Goal: Task Accomplishment & Management: Manage account settings

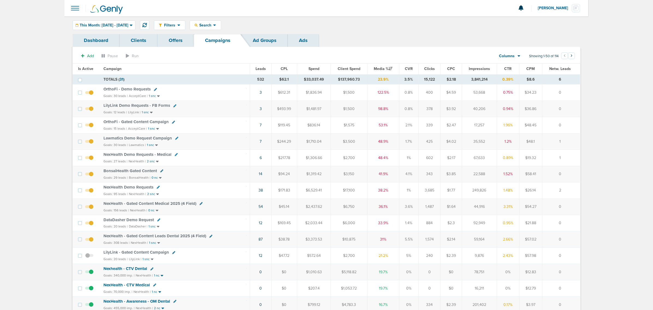
click at [161, 205] on span "NexHealth - Gated Content Medical 2025 (4 Field)" at bounding box center [149, 203] width 93 height 5
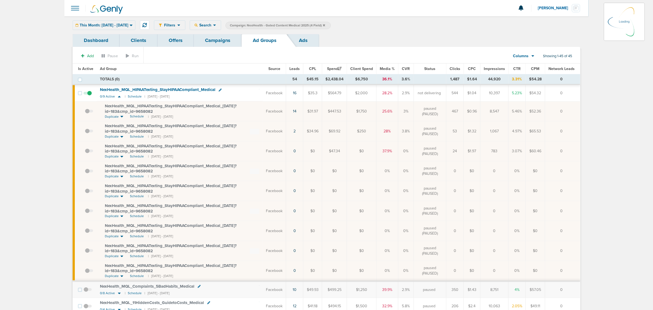
click at [170, 38] on link "Offers" at bounding box center [175, 40] width 36 height 13
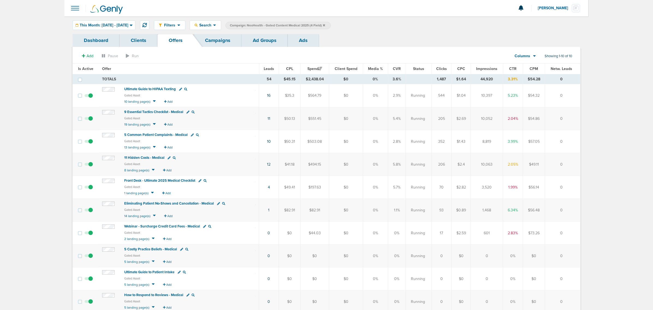
click at [180, 180] on span "Front Desk - Ultimate 2025 Medical Checklist" at bounding box center [159, 181] width 71 height 4
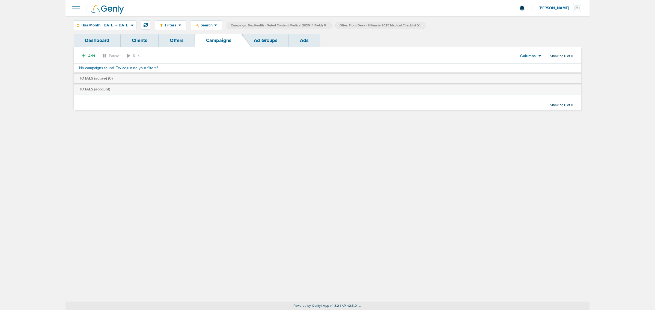
click at [326, 25] on icon at bounding box center [325, 25] width 2 height 3
click at [311, 24] on icon at bounding box center [310, 25] width 2 height 2
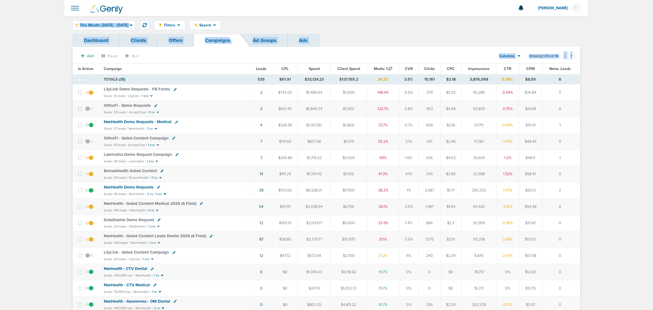
drag, startPoint x: 61, startPoint y: 17, endPoint x: 650, endPoint y: 123, distance: 599.1
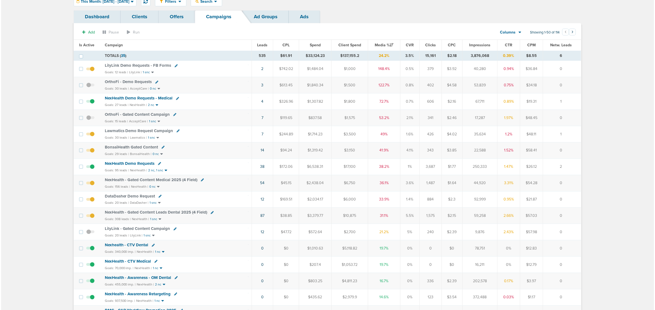
scroll to position [34, 0]
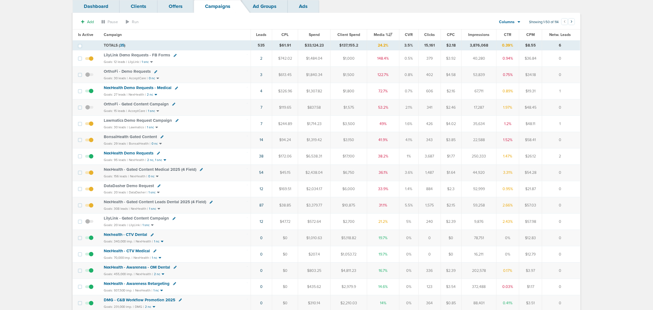
click at [201, 171] on icon at bounding box center [201, 169] width 3 height 3
select select
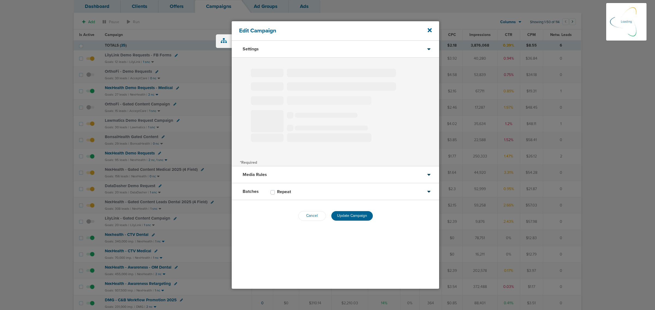
select select "1"
select select "2"
select select "3"
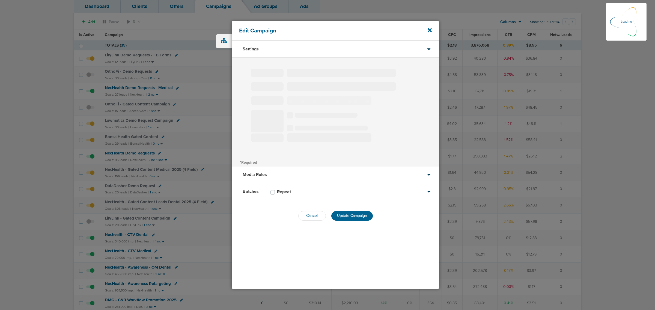
select select "4"
select select "6"
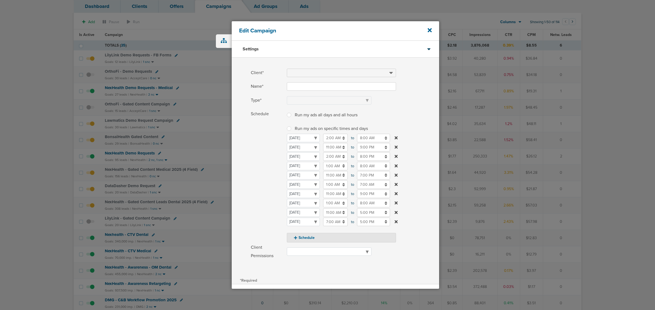
type input "NexHealth - Gated Content Medical 2025 (4 Field)"
select select "Leads"
radio input "true"
select select "readWrite"
checkbox input "true"
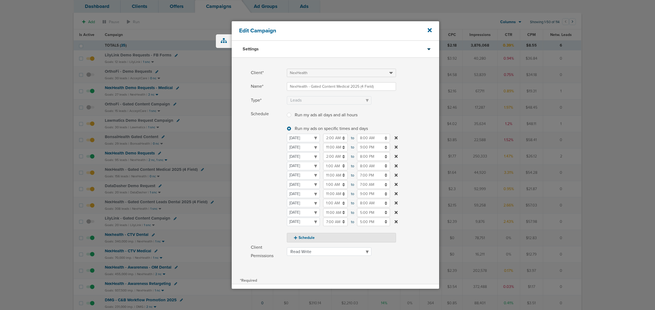
click at [327, 143] on div "[DATE] [DATE] [DATE] [DATE] [DATE] [DATE] [DATE] [DATE] 2:00 AM 02:00 AM to 8:0…" at bounding box center [341, 180] width 109 height 92
click at [327, 147] on input "11:00 AM" at bounding box center [335, 147] width 25 height 8
click at [327, 181] on td at bounding box center [326, 186] width 22 height 13
click at [320, 152] on select "[DATE] [DATE] [DATE] [DATE] [DATE] [DATE] [DATE]" at bounding box center [303, 147] width 33 height 8
click at [331, 151] on div "[DATE] [DATE] [DATE] [DATE] [DATE] [DATE] [DATE] [DATE] 2:00 AM 02:00 AM to 8:0…" at bounding box center [341, 180] width 109 height 92
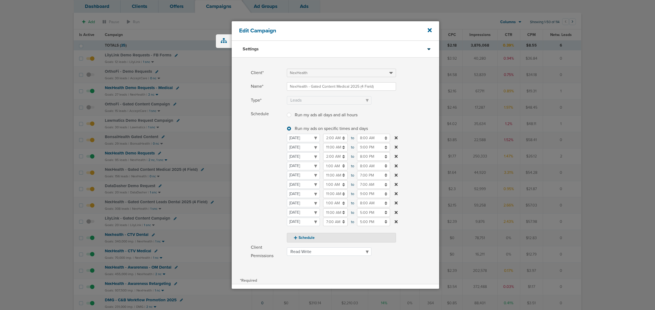
click at [331, 148] on input "11:00 AM" at bounding box center [335, 147] width 25 height 8
click at [327, 183] on link at bounding box center [326, 186] width 10 height 8
type input "10:00 AM"
click at [419, 110] on label "Schedule Run my ads all days and all hours Run my ads all days and all hours Ru…" at bounding box center [345, 176] width 188 height 133
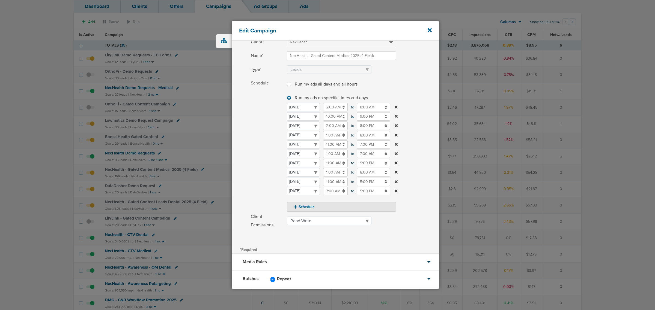
scroll to position [60, 0]
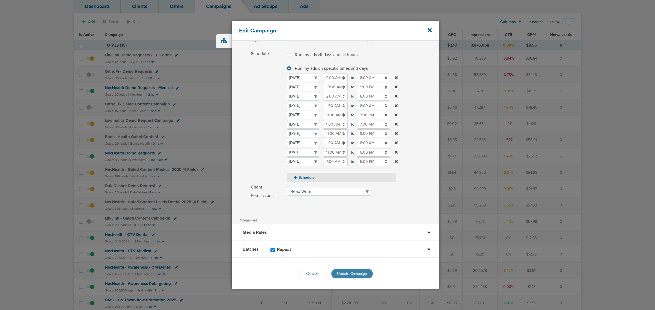
click at [349, 276] on span "Update Campaign" at bounding box center [352, 274] width 30 height 5
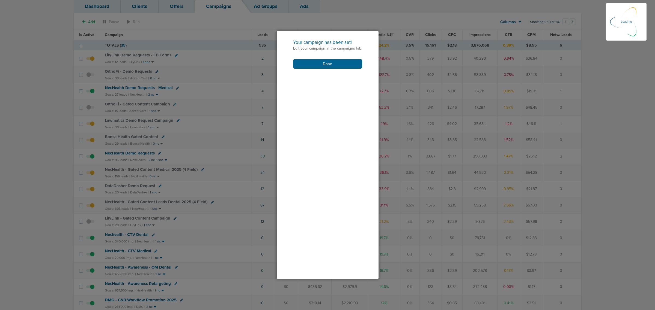
scroll to position [43, 0]
click at [329, 64] on button "Done" at bounding box center [327, 64] width 69 height 10
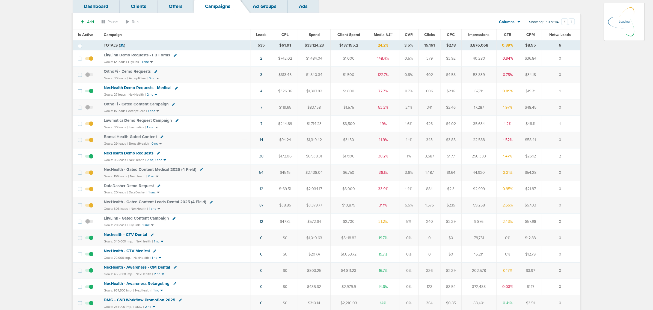
click at [210, 204] on icon at bounding box center [211, 202] width 3 height 3
select select
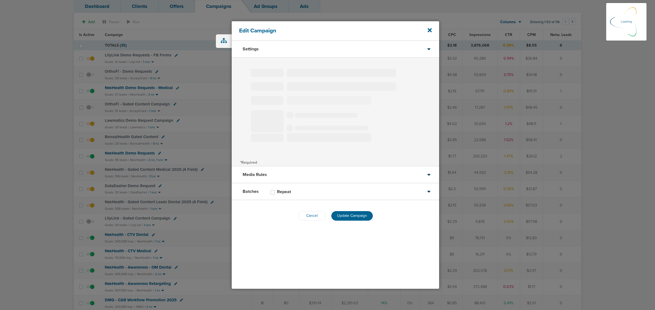
type input "NexHealth - Gated Content Leads Dental 2025 (4 Field)"
select select "Leads"
radio input "true"
select select "readWrite"
checkbox input "true"
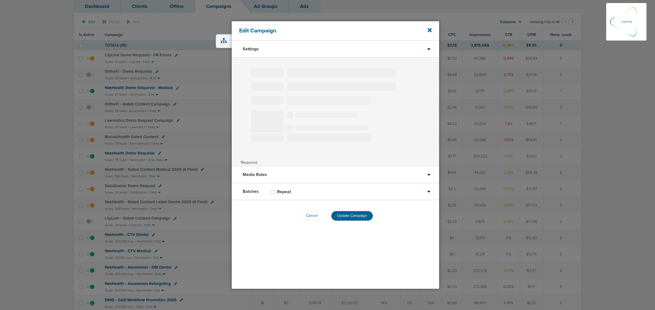
select select "1"
select select "2"
select select "3"
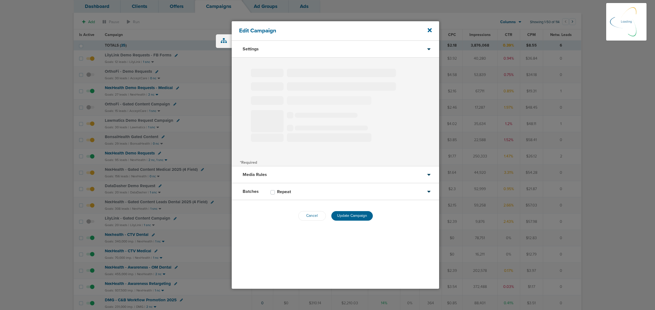
select select "4"
select select "6"
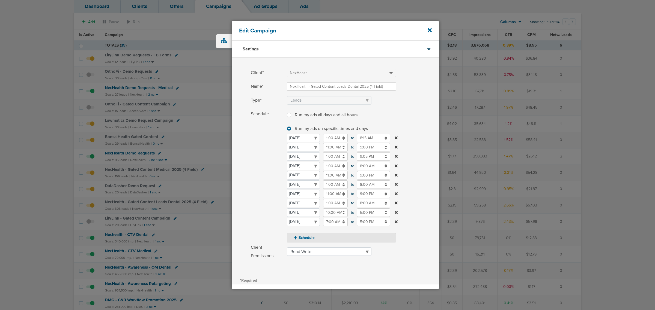
click at [331, 148] on input "11:00 AM" at bounding box center [335, 147] width 25 height 8
click at [327, 186] on icon at bounding box center [325, 186] width 5 height 3
type input "10:00 AM"
click at [415, 97] on label "Type* Awareness Traffic Leads Conversions Lead Magnet" at bounding box center [345, 100] width 188 height 8
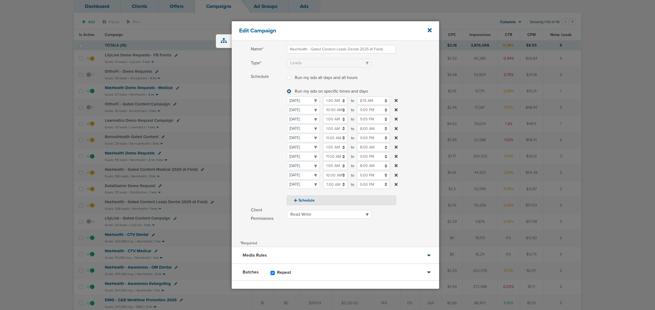
scroll to position [60, 0]
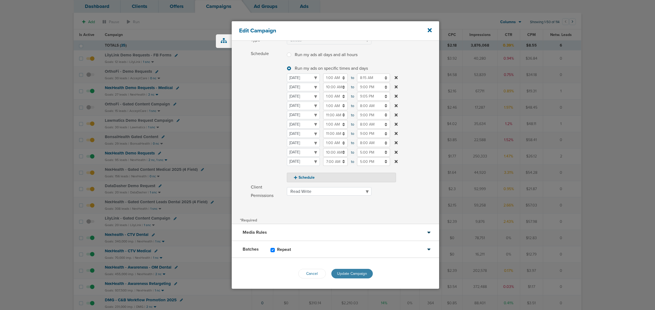
click at [357, 270] on button "Update Campaign" at bounding box center [351, 274] width 41 height 10
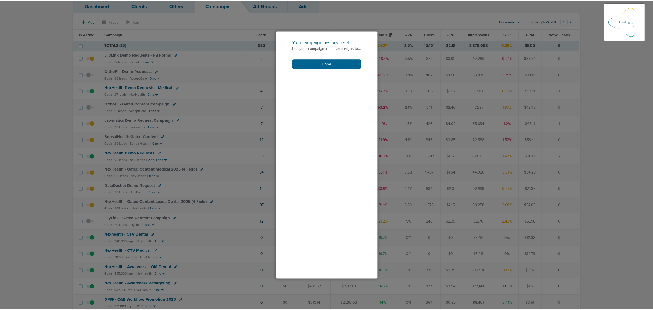
scroll to position [43, 0]
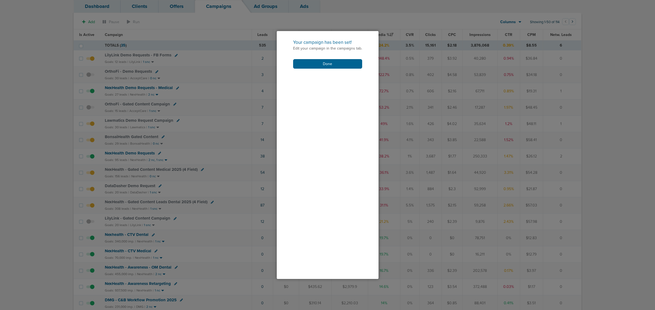
click at [330, 69] on div "Your campaign has been set! Edit your campaign in the campaigns tab. Done" at bounding box center [328, 54] width 102 height 46
click at [330, 59] on div "Your campaign has been set! Edit your campaign in the campaigns tab. Done" at bounding box center [328, 54] width 102 height 46
click at [307, 65] on button "Done" at bounding box center [327, 64] width 69 height 10
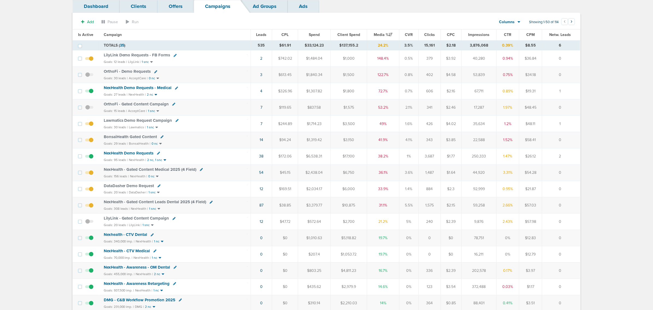
click at [159, 171] on span "NexHealth - Gated Content Medical 2025 (4 Field)" at bounding box center [150, 169] width 93 height 5
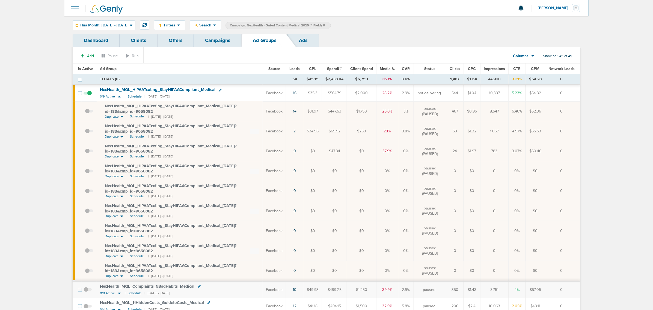
click at [118, 97] on icon at bounding box center [118, 96] width 5 height 5
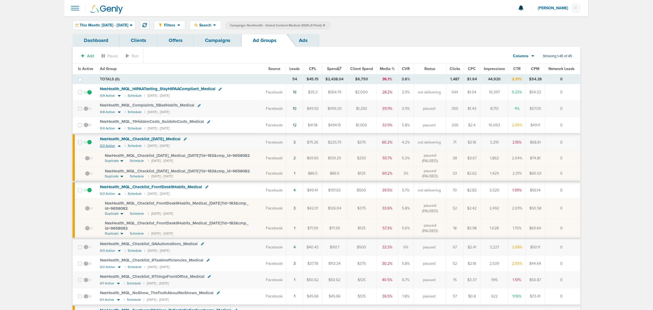
click at [119, 147] on icon at bounding box center [119, 146] width 3 height 2
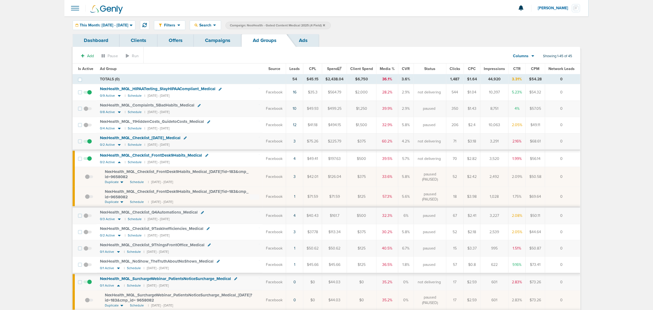
click at [294, 69] on span "Leads" at bounding box center [294, 69] width 10 height 5
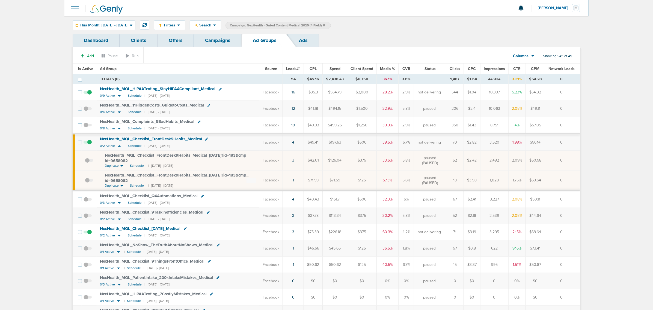
click at [206, 37] on link "Campaigns" at bounding box center [218, 40] width 48 height 13
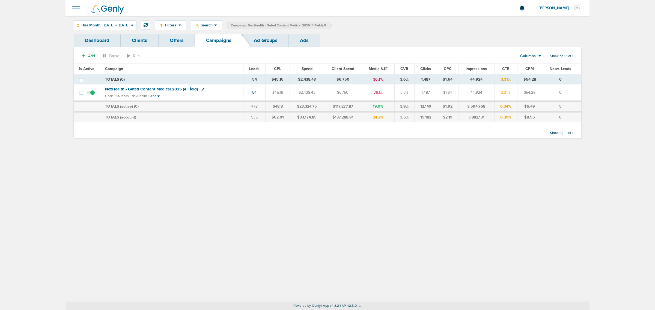
click at [326, 24] on icon at bounding box center [325, 25] width 2 height 3
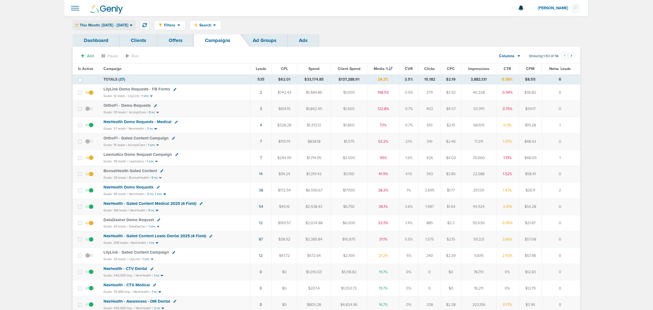
click at [104, 27] on div "This Month: [DATE] - [DATE]" at bounding box center [104, 25] width 62 height 9
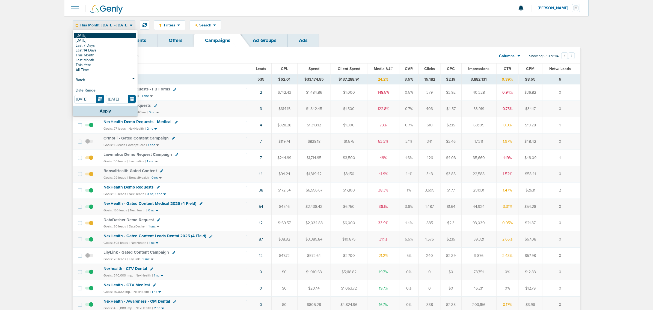
click at [94, 34] on link "[DATE]" at bounding box center [105, 35] width 62 height 5
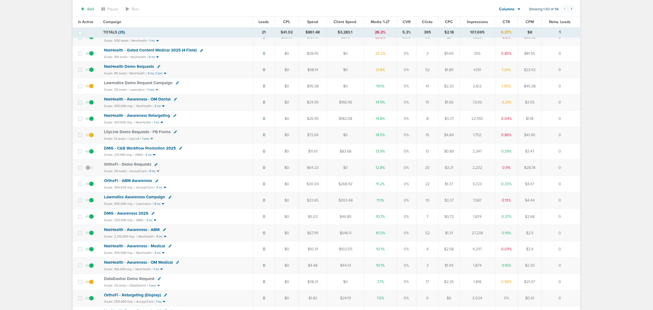
scroll to position [68, 0]
